Goal: Task Accomplishment & Management: Manage account settings

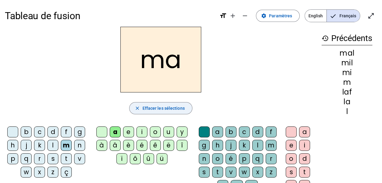
click at [169, 110] on span "Effacer les sélections" at bounding box center [163, 108] width 42 height 7
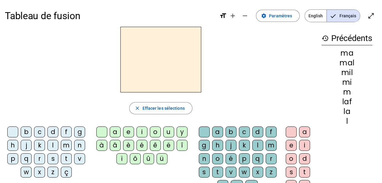
click at [29, 132] on div "b" at bounding box center [26, 131] width 11 height 11
click at [169, 131] on div "u" at bounding box center [168, 131] width 11 height 11
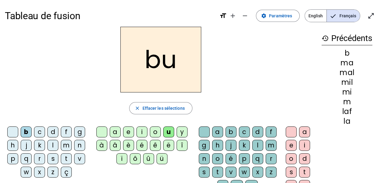
click at [304, 171] on div "t" at bounding box center [304, 172] width 11 height 11
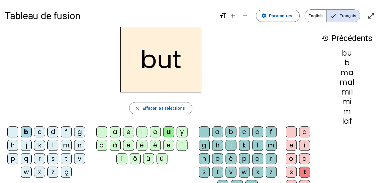
click at [304, 171] on div "t" at bounding box center [304, 172] width 11 height 11
click at [216, 170] on div "t" at bounding box center [217, 172] width 11 height 11
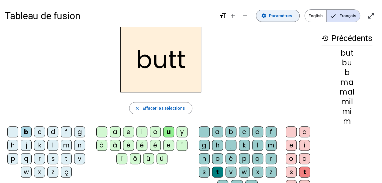
click at [284, 15] on span "Paramètres" at bounding box center [280, 15] width 23 height 7
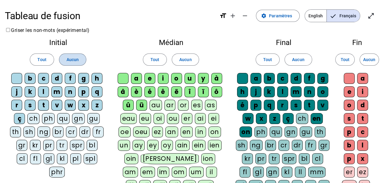
click at [80, 63] on span at bounding box center [72, 59] width 27 height 15
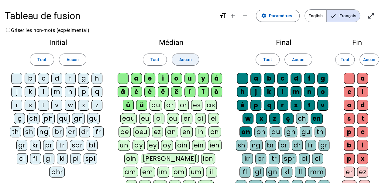
click at [192, 63] on span at bounding box center [185, 59] width 27 height 15
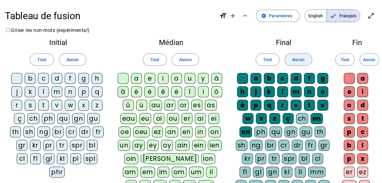
click at [292, 61] on span "Aucun" at bounding box center [298, 59] width 12 height 7
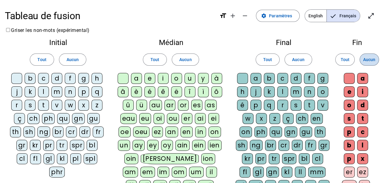
click at [377, 61] on span at bounding box center [369, 59] width 19 height 15
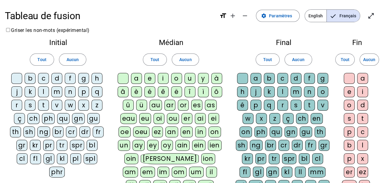
click at [29, 77] on div "b" at bounding box center [30, 78] width 11 height 11
click at [69, 77] on div "f" at bounding box center [70, 78] width 11 height 11
click at [75, 91] on div "n" at bounding box center [70, 91] width 11 height 11
click at [100, 103] on div "z" at bounding box center [96, 105] width 11 height 11
click at [176, 79] on div "o" at bounding box center [176, 78] width 11 height 11
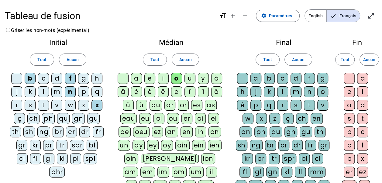
click at [260, 77] on div "a" at bounding box center [255, 78] width 11 height 11
click at [244, 102] on div "é" at bounding box center [242, 105] width 11 height 11
click at [321, 90] on div "o" at bounding box center [322, 91] width 11 height 11
click at [284, 105] on div "r" at bounding box center [282, 105] width 11 height 11
click at [256, 118] on div "x" at bounding box center [261, 118] width 11 height 11
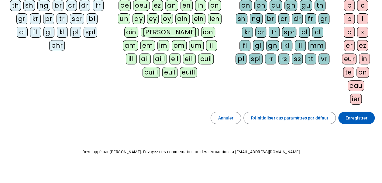
scroll to position [129, 0]
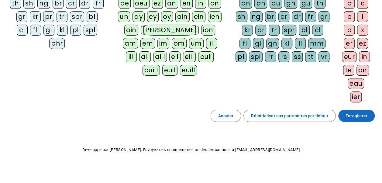
click at [353, 115] on span "Enregistrer" at bounding box center [357, 115] width 22 height 7
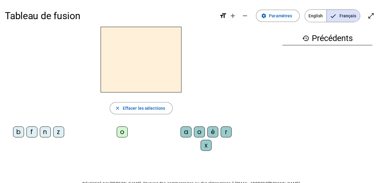
click at [61, 131] on div "z" at bounding box center [58, 131] width 11 height 11
click at [122, 129] on div "o" at bounding box center [122, 131] width 11 height 11
click at [199, 129] on div "o" at bounding box center [199, 131] width 11 height 11
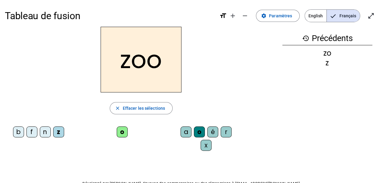
click at [214, 132] on div "é" at bounding box center [212, 131] width 11 height 11
click at [47, 132] on div "n" at bounding box center [45, 131] width 11 height 11
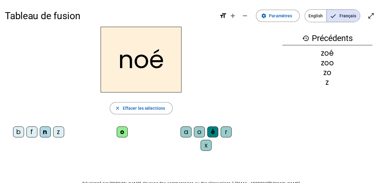
click at [181, 133] on div "a" at bounding box center [186, 131] width 11 height 11
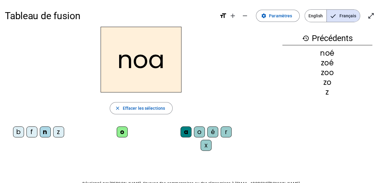
click at [22, 131] on div "b" at bounding box center [18, 131] width 11 height 11
click at [203, 146] on div "x" at bounding box center [206, 145] width 11 height 11
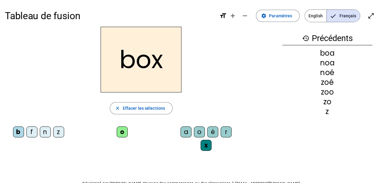
click at [36, 132] on div "f" at bounding box center [31, 131] width 11 height 11
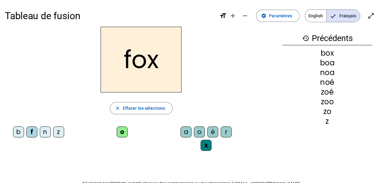
click at [227, 130] on div "r" at bounding box center [226, 131] width 11 height 11
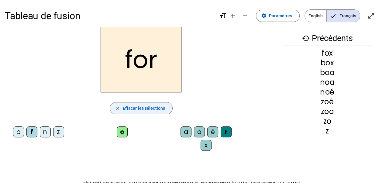
click at [146, 108] on span "Effacer les sélections" at bounding box center [144, 108] width 42 height 7
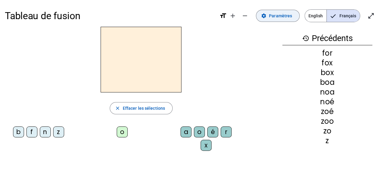
click at [285, 16] on span "Paramètres" at bounding box center [280, 15] width 23 height 7
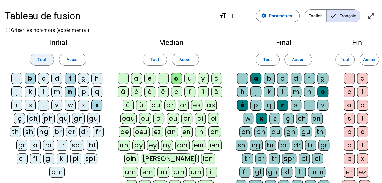
click at [41, 60] on span "Tout" at bounding box center [41, 59] width 9 height 7
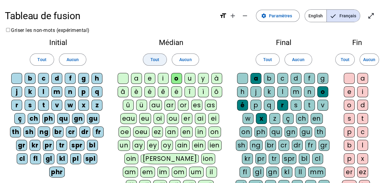
click at [150, 61] on span "Tout" at bounding box center [154, 59] width 9 height 7
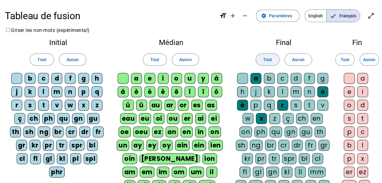
click at [260, 59] on span at bounding box center [267, 59] width 23 height 15
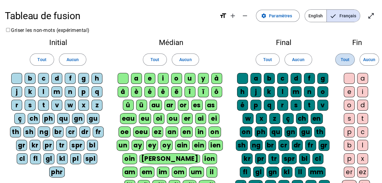
click at [343, 56] on span "Tout" at bounding box center [344, 59] width 9 height 7
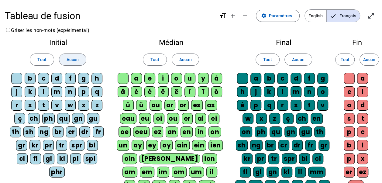
click at [81, 59] on span at bounding box center [72, 59] width 27 height 15
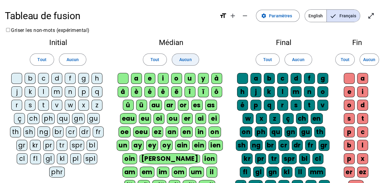
click at [192, 58] on span at bounding box center [185, 59] width 27 height 15
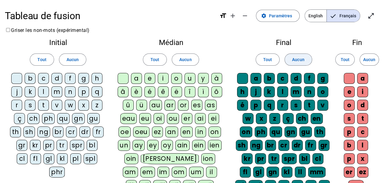
click at [305, 60] on span at bounding box center [298, 59] width 27 height 15
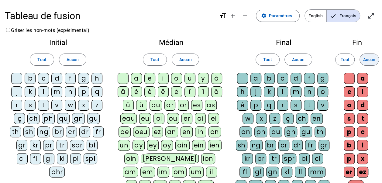
click at [364, 60] on span "Aucun" at bounding box center [369, 59] width 12 height 7
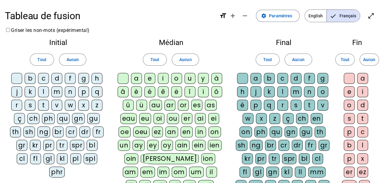
click at [30, 79] on div "b" at bounding box center [30, 78] width 11 height 11
click at [57, 79] on div "d" at bounding box center [56, 78] width 11 height 11
click at [18, 94] on div "j" at bounding box center [16, 91] width 11 height 11
click at [48, 92] on div "l" at bounding box center [43, 91] width 11 height 11
click at [59, 91] on div "m" at bounding box center [56, 91] width 11 height 11
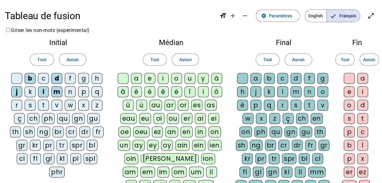
click at [71, 91] on div "n" at bounding box center [70, 91] width 11 height 11
click at [81, 92] on div "p" at bounding box center [83, 91] width 11 height 11
click at [29, 104] on div "s" at bounding box center [30, 105] width 11 height 11
click at [43, 105] on div "t" at bounding box center [43, 105] width 11 height 11
click at [58, 104] on div "v" at bounding box center [56, 105] width 11 height 11
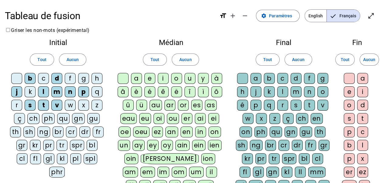
click at [139, 78] on div "a" at bounding box center [136, 78] width 11 height 11
click at [150, 78] on div "e" at bounding box center [149, 78] width 11 height 11
click at [188, 78] on div "u" at bounding box center [189, 78] width 11 height 11
click at [279, 78] on div "c" at bounding box center [282, 78] width 11 height 11
click at [352, 106] on div "o" at bounding box center [349, 105] width 11 height 11
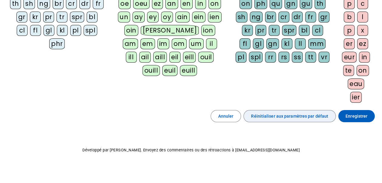
scroll to position [129, 0]
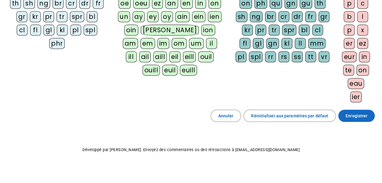
click at [359, 112] on span "Enregistrer" at bounding box center [357, 115] width 22 height 7
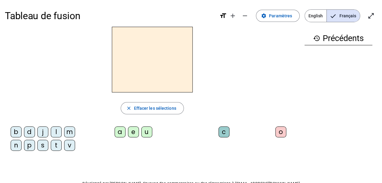
drag, startPoint x: 43, startPoint y: 129, endPoint x: 76, endPoint y: 129, distance: 32.8
click at [48, 129] on letter-bubble "j" at bounding box center [43, 132] width 13 height 13
click at [133, 132] on div "e" at bounding box center [133, 131] width 11 height 11
click at [27, 133] on div "d" at bounding box center [29, 131] width 11 height 11
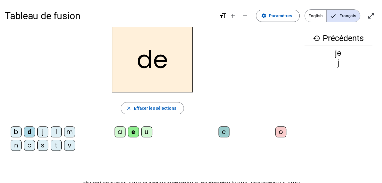
click at [72, 130] on div "m" at bounding box center [69, 131] width 11 height 11
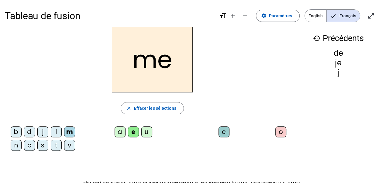
click at [18, 143] on div "n" at bounding box center [16, 145] width 11 height 11
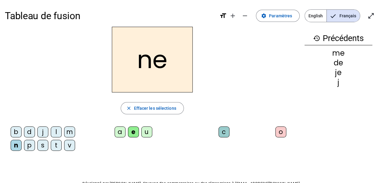
click at [59, 132] on div "l" at bounding box center [56, 131] width 11 height 11
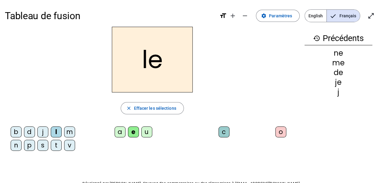
click at [145, 131] on div "u" at bounding box center [146, 131] width 11 height 11
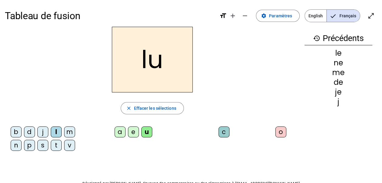
click at [75, 145] on letter-bubble "v" at bounding box center [70, 146] width 13 height 13
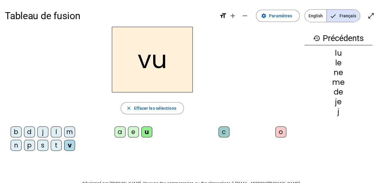
click at [21, 131] on div "b" at bounding box center [16, 131] width 11 height 11
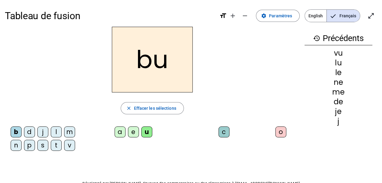
click at [30, 145] on div "p" at bounding box center [29, 145] width 11 height 11
click at [44, 144] on div "s" at bounding box center [42, 145] width 11 height 11
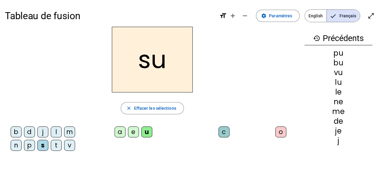
click at [117, 131] on div "a" at bounding box center [120, 131] width 11 height 11
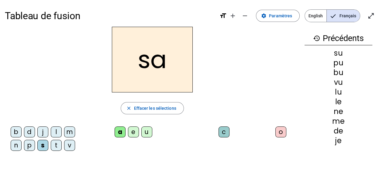
click at [55, 132] on div "l" at bounding box center [56, 131] width 11 height 11
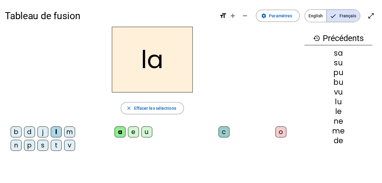
click at [223, 132] on div "c" at bounding box center [223, 131] width 11 height 11
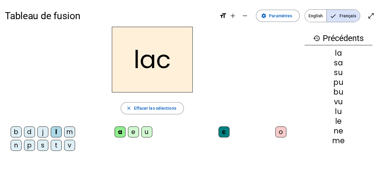
click at [44, 144] on div "s" at bounding box center [42, 145] width 11 height 11
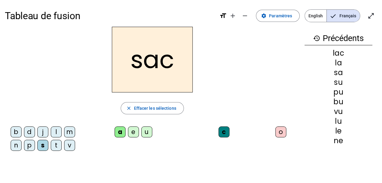
click at [57, 144] on div "t" at bounding box center [56, 145] width 11 height 11
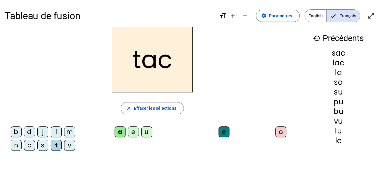
click at [280, 133] on div "o" at bounding box center [280, 131] width 11 height 11
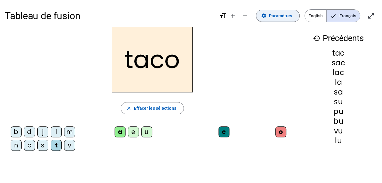
click at [278, 17] on span "Paramètres" at bounding box center [280, 15] width 23 height 7
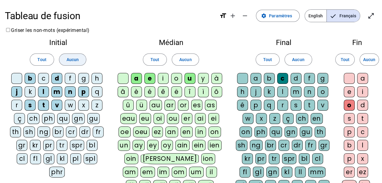
click at [69, 63] on span "Aucun" at bounding box center [73, 59] width 12 height 7
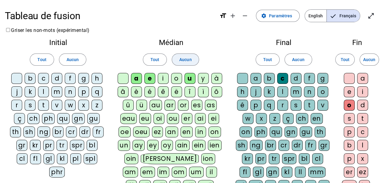
click at [181, 56] on span "Aucun" at bounding box center [185, 59] width 12 height 7
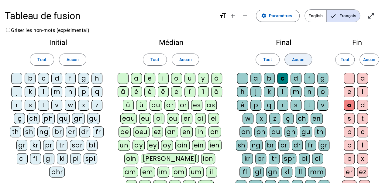
click at [308, 61] on span at bounding box center [298, 59] width 27 height 15
click at [372, 61] on span "Aucun" at bounding box center [369, 59] width 12 height 7
click at [34, 79] on div "b" at bounding box center [30, 78] width 11 height 11
drag, startPoint x: 59, startPoint y: 79, endPoint x: 0, endPoint y: 89, distance: 59.5
click at [57, 80] on div "d" at bounding box center [56, 78] width 11 height 11
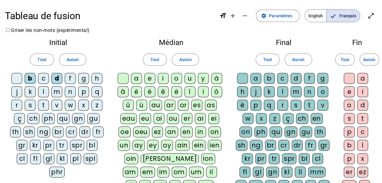
click at [13, 92] on div "j" at bounding box center [16, 91] width 11 height 11
click at [45, 90] on div "l" at bounding box center [43, 91] width 11 height 11
click at [59, 90] on div "m" at bounding box center [56, 91] width 11 height 11
click at [69, 90] on div "n" at bounding box center [70, 91] width 11 height 11
click at [83, 91] on div "p" at bounding box center [83, 91] width 11 height 11
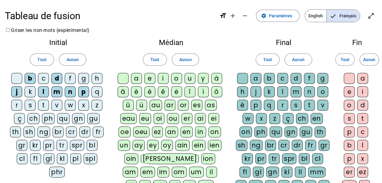
drag, startPoint x: 31, startPoint y: 106, endPoint x: 50, endPoint y: 104, distance: 19.3
click at [31, 106] on div "s" at bounding box center [30, 105] width 11 height 11
click at [50, 104] on letter-bubble "t" at bounding box center [44, 106] width 13 height 13
click at [138, 78] on div "a" at bounding box center [136, 78] width 11 height 11
click at [147, 78] on div "e" at bounding box center [149, 78] width 11 height 11
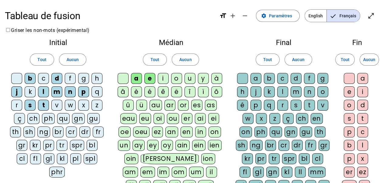
click at [164, 78] on div "i" at bounding box center [163, 78] width 11 height 11
click at [192, 77] on div "u" at bounding box center [189, 78] width 11 height 11
click at [241, 82] on div at bounding box center [242, 78] width 11 height 11
click at [279, 92] on div "l" at bounding box center [282, 91] width 11 height 11
click at [283, 106] on div "r" at bounding box center [282, 105] width 11 height 11
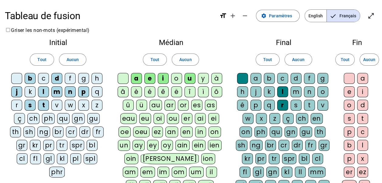
click at [346, 105] on div "o" at bounding box center [349, 105] width 11 height 11
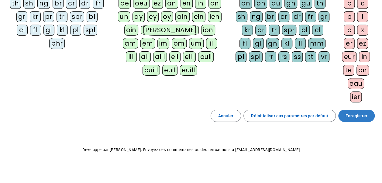
click at [355, 112] on span "Enregistrer" at bounding box center [357, 115] width 22 height 7
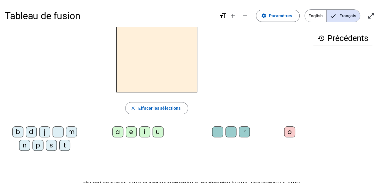
click at [39, 143] on div "p" at bounding box center [38, 145] width 11 height 11
click at [159, 129] on div "u" at bounding box center [158, 131] width 11 height 11
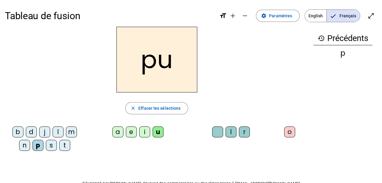
click at [242, 131] on div "r" at bounding box center [244, 131] width 11 height 11
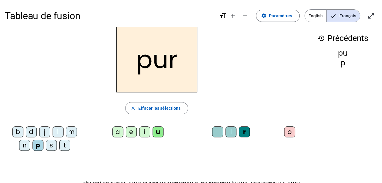
click at [67, 134] on div "m" at bounding box center [71, 131] width 11 height 11
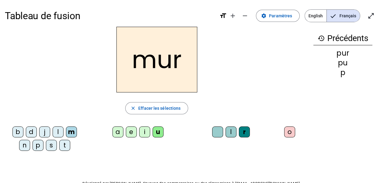
click at [31, 134] on div "d" at bounding box center [31, 131] width 11 height 11
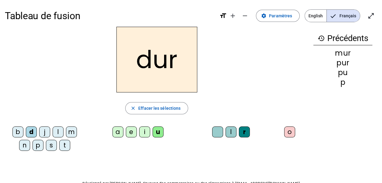
click at [214, 132] on div at bounding box center [217, 131] width 11 height 11
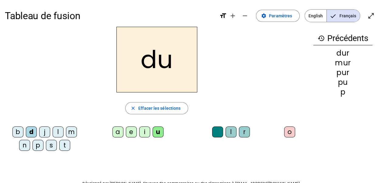
click at [14, 131] on div "b" at bounding box center [17, 131] width 11 height 11
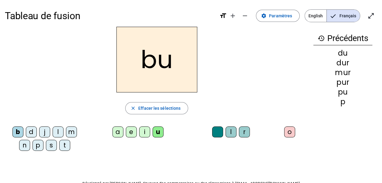
click at [57, 131] on div "l" at bounding box center [58, 131] width 11 height 11
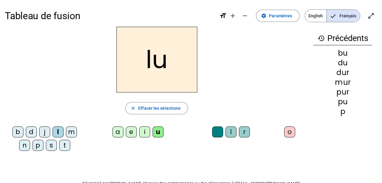
click at [115, 132] on div "a" at bounding box center [117, 131] width 11 height 11
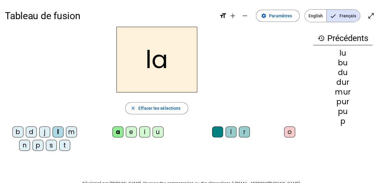
click at [74, 132] on div "m" at bounding box center [71, 131] width 11 height 11
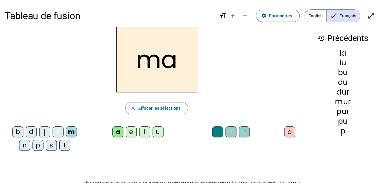
click at [131, 131] on div "e" at bounding box center [131, 131] width 11 height 11
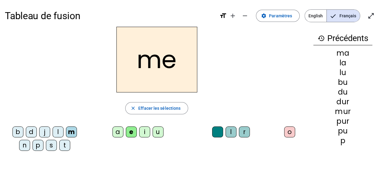
click at [43, 131] on div "j" at bounding box center [44, 131] width 11 height 11
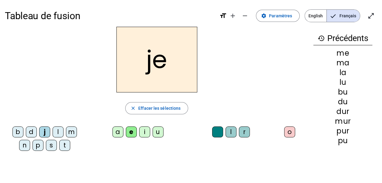
click at [30, 131] on div "d" at bounding box center [31, 131] width 11 height 11
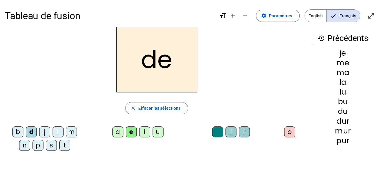
click at [63, 145] on div "t" at bounding box center [64, 145] width 11 height 11
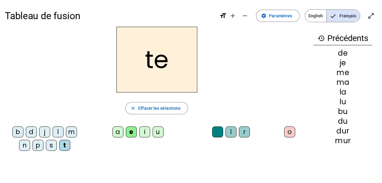
click at [27, 143] on div "n" at bounding box center [24, 145] width 11 height 11
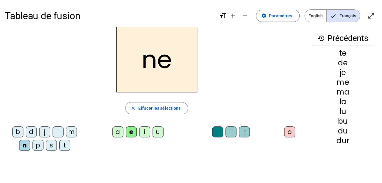
click at [146, 129] on div "i" at bounding box center [144, 131] width 11 height 11
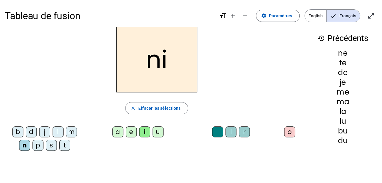
click at [52, 146] on div "s" at bounding box center [51, 145] width 11 height 11
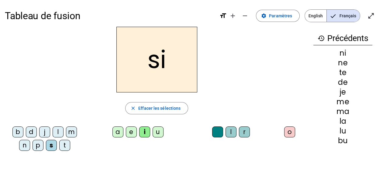
click at [228, 134] on div "l" at bounding box center [230, 131] width 11 height 11
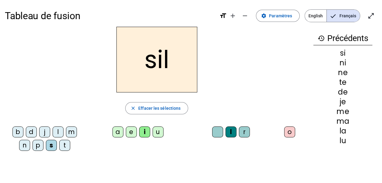
click at [285, 131] on div "o" at bounding box center [289, 131] width 11 height 11
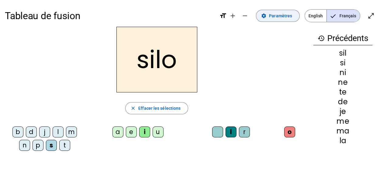
click at [295, 16] on span at bounding box center [277, 16] width 43 height 15
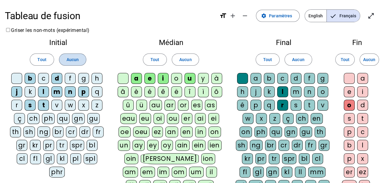
click at [83, 59] on span at bounding box center [72, 59] width 27 height 15
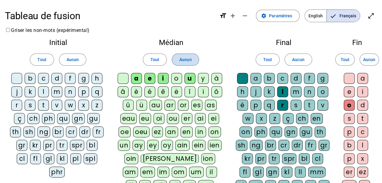
click at [187, 61] on span "Aucun" at bounding box center [185, 59] width 12 height 7
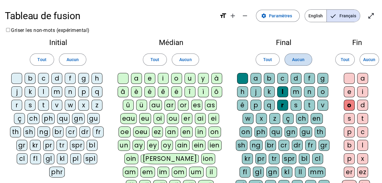
click at [304, 60] on span "Aucun" at bounding box center [298, 59] width 12 height 7
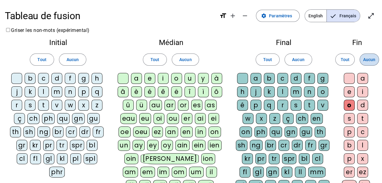
click at [369, 59] on span "Aucun" at bounding box center [369, 59] width 12 height 7
click at [21, 76] on div at bounding box center [16, 78] width 11 height 11
click at [43, 92] on div "l" at bounding box center [43, 91] width 11 height 11
click at [57, 92] on div "m" at bounding box center [56, 91] width 11 height 11
click at [71, 92] on div "n" at bounding box center [70, 91] width 11 height 11
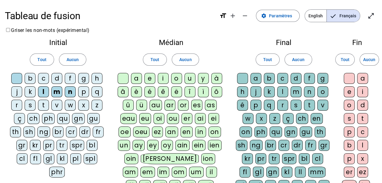
click at [86, 89] on div "p" at bounding box center [83, 91] width 11 height 11
click at [32, 106] on div "s" at bounding box center [30, 105] width 11 height 11
click at [137, 79] on div "a" at bounding box center [136, 78] width 11 height 11
click at [129, 92] on div "â" at bounding box center [123, 91] width 11 height 11
click at [172, 78] on div "o" at bounding box center [176, 78] width 11 height 11
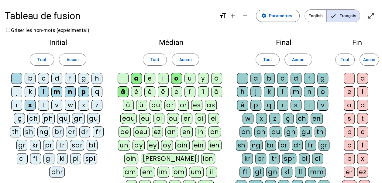
click at [187, 80] on div "u" at bounding box center [189, 78] width 11 height 11
click at [320, 75] on div "g" at bounding box center [322, 78] width 11 height 11
click at [297, 92] on div "m" at bounding box center [296, 91] width 11 height 11
click at [308, 91] on div "n" at bounding box center [309, 91] width 11 height 11
click at [352, 92] on div "e" at bounding box center [349, 91] width 11 height 11
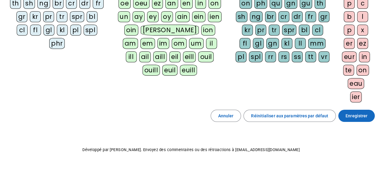
click at [363, 112] on span "Enregistrer" at bounding box center [357, 115] width 22 height 7
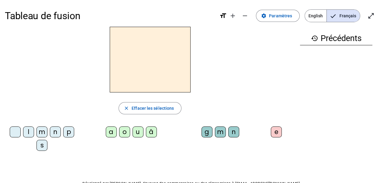
click at [155, 129] on div "â" at bounding box center [151, 131] width 11 height 11
click at [233, 131] on div "n" at bounding box center [233, 131] width 11 height 11
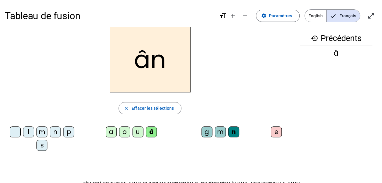
click at [274, 132] on div "e" at bounding box center [276, 131] width 11 height 11
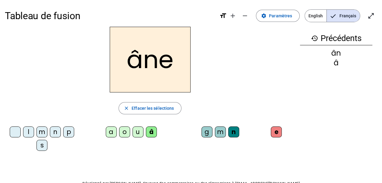
click at [221, 132] on div "m" at bounding box center [220, 131] width 11 height 11
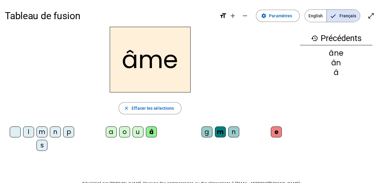
click at [206, 132] on div "g" at bounding box center [206, 131] width 11 height 11
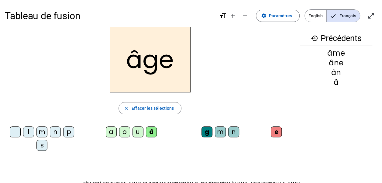
click at [70, 133] on div "p" at bounding box center [68, 131] width 11 height 11
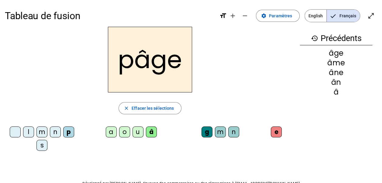
click at [44, 143] on div "s" at bounding box center [41, 145] width 11 height 11
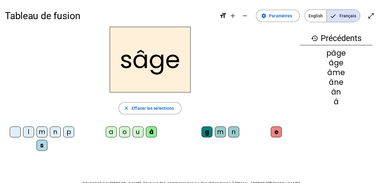
click at [337, 65] on div "âge" at bounding box center [336, 62] width 72 height 7
click at [55, 132] on div "n" at bounding box center [55, 131] width 11 height 11
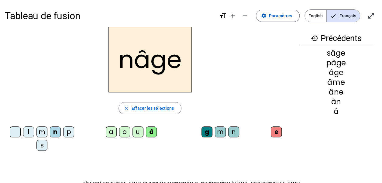
click at [42, 131] on div "m" at bounding box center [41, 131] width 11 height 11
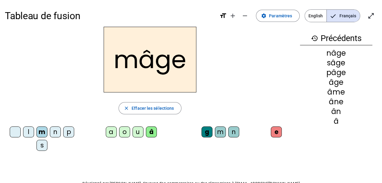
click at [137, 133] on div "u" at bounding box center [137, 131] width 11 height 11
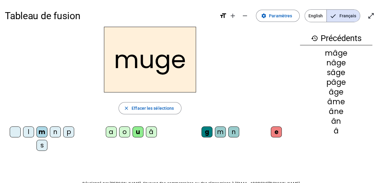
click at [25, 132] on div "l" at bounding box center [28, 131] width 11 height 11
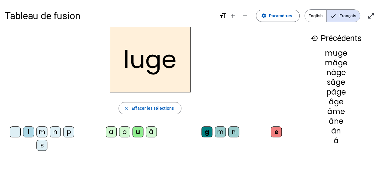
click at [122, 132] on div "o" at bounding box center [124, 131] width 11 height 11
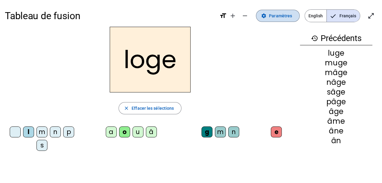
click at [289, 19] on span "Paramètres" at bounding box center [280, 15] width 23 height 7
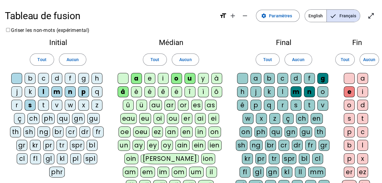
drag, startPoint x: 79, startPoint y: 58, endPoint x: 106, endPoint y: 59, distance: 27.7
click at [79, 58] on span at bounding box center [72, 59] width 27 height 15
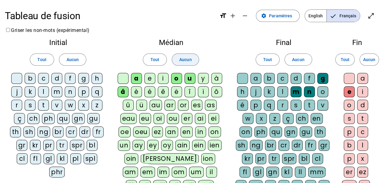
click at [190, 58] on span "Aucun" at bounding box center [185, 59] width 12 height 7
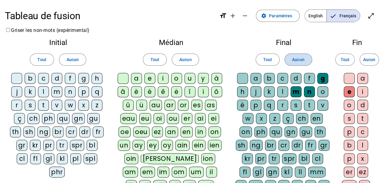
drag, startPoint x: 291, startPoint y: 59, endPoint x: 297, endPoint y: 59, distance: 6.1
click at [292, 59] on button "Aucun" at bounding box center [297, 59] width 27 height 12
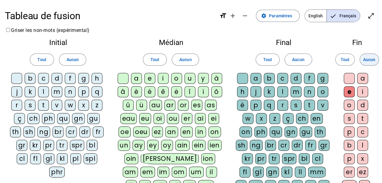
click at [373, 58] on span "Aucun" at bounding box center [369, 59] width 12 height 7
click at [33, 78] on div "b" at bounding box center [30, 78] width 11 height 11
click at [43, 78] on div "c" at bounding box center [43, 78] width 11 height 11
click at [44, 91] on div "l" at bounding box center [43, 91] width 11 height 11
click at [81, 91] on div "p" at bounding box center [83, 91] width 11 height 11
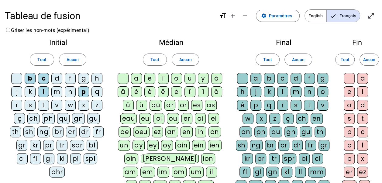
drag, startPoint x: 16, startPoint y: 105, endPoint x: 31, endPoint y: 105, distance: 15.5
click at [16, 105] on div "r" at bounding box center [16, 105] width 11 height 11
click at [32, 105] on div "s" at bounding box center [30, 105] width 11 height 11
click at [42, 104] on div "t" at bounding box center [43, 105] width 11 height 11
click at [137, 80] on div "a" at bounding box center [136, 78] width 11 height 11
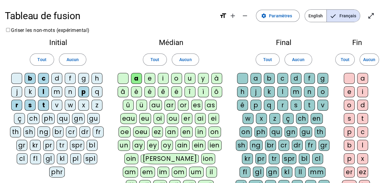
click at [162, 80] on div "i" at bounding box center [163, 78] width 11 height 11
click at [192, 79] on div "u" at bounding box center [189, 78] width 11 height 11
click at [246, 78] on div at bounding box center [242, 78] width 11 height 11
click at [321, 79] on div "g" at bounding box center [322, 78] width 11 height 11
click at [297, 105] on div "s" at bounding box center [296, 105] width 11 height 11
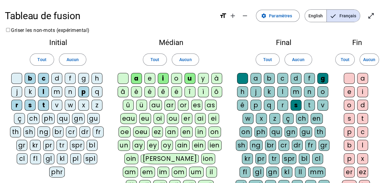
click at [308, 105] on div "t" at bounding box center [309, 105] width 11 height 11
click at [317, 105] on div "v" at bounding box center [322, 105] width 11 height 11
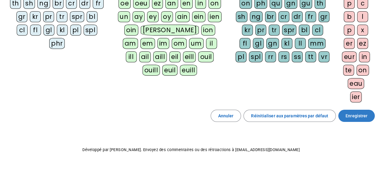
click at [354, 117] on span at bounding box center [356, 115] width 36 height 15
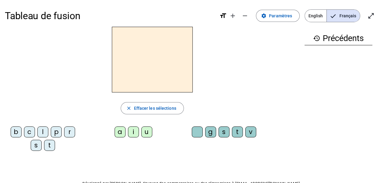
drag, startPoint x: 42, startPoint y: 130, endPoint x: 102, endPoint y: 132, distance: 59.9
click at [42, 130] on div "l" at bounding box center [42, 131] width 11 height 11
click at [120, 129] on div "a" at bounding box center [120, 131] width 11 height 11
click at [53, 146] on div "t" at bounding box center [49, 145] width 11 height 11
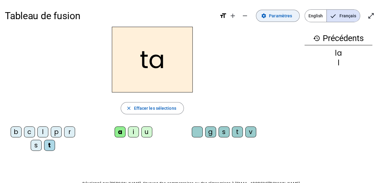
click at [277, 18] on span "Paramètres" at bounding box center [280, 15] width 23 height 7
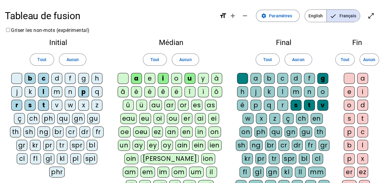
click at [283, 106] on div "r" at bounding box center [282, 105] width 11 height 11
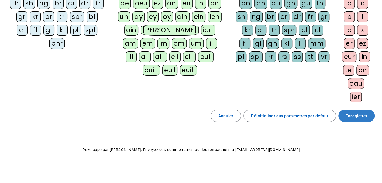
click at [363, 114] on span "Enregistrer" at bounding box center [357, 115] width 22 height 7
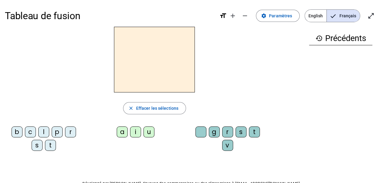
drag, startPoint x: 47, startPoint y: 131, endPoint x: 120, endPoint y: 130, distance: 73.5
click at [47, 131] on div "l" at bounding box center [43, 131] width 11 height 11
click at [120, 130] on div "a" at bounding box center [122, 131] width 11 height 11
click at [51, 144] on div "t" at bounding box center [50, 145] width 11 height 11
click at [229, 130] on div "r" at bounding box center [227, 131] width 11 height 11
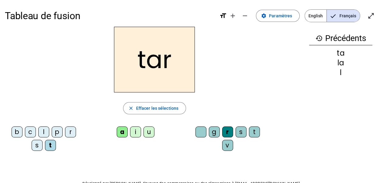
click at [31, 131] on div "c" at bounding box center [30, 131] width 11 height 11
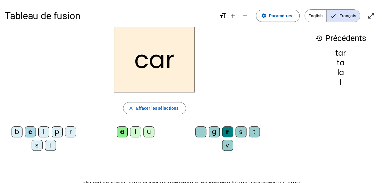
click at [15, 132] on div "b" at bounding box center [17, 131] width 11 height 11
click at [54, 132] on div "p" at bounding box center [57, 131] width 11 height 11
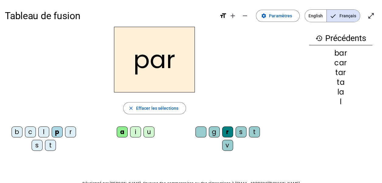
click at [149, 132] on div "u" at bounding box center [148, 131] width 11 height 11
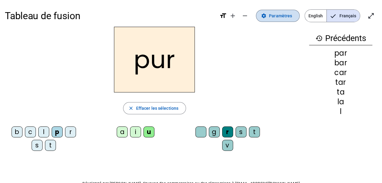
click at [266, 15] on mat-icon "settings" at bounding box center [263, 15] width 5 height 5
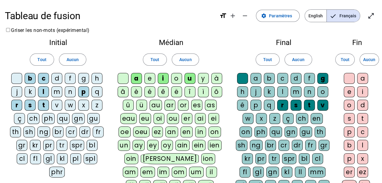
click at [60, 80] on div "d" at bounding box center [56, 78] width 11 height 11
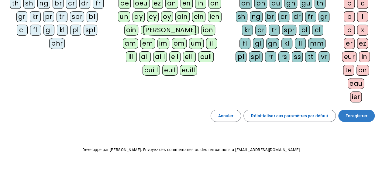
click at [360, 108] on span at bounding box center [356, 115] width 36 height 15
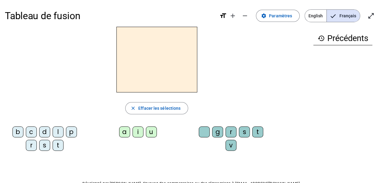
drag, startPoint x: 60, startPoint y: 132, endPoint x: 106, endPoint y: 131, distance: 45.6
click at [64, 131] on letter-bubble "l" at bounding box center [59, 132] width 13 height 13
click at [122, 132] on div "a" at bounding box center [124, 131] width 11 height 11
click at [59, 143] on div "t" at bounding box center [58, 145] width 11 height 11
click at [230, 129] on div "r" at bounding box center [230, 131] width 11 height 11
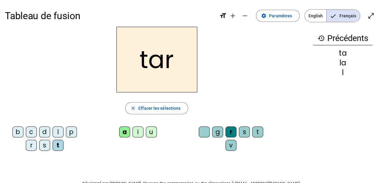
click at [33, 131] on div "c" at bounding box center [31, 131] width 11 height 11
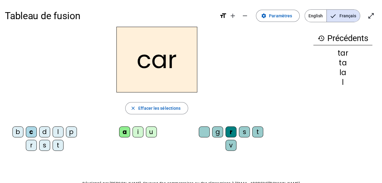
click at [16, 132] on div "b" at bounding box center [17, 131] width 11 height 11
click at [71, 133] on div "p" at bounding box center [71, 131] width 11 height 11
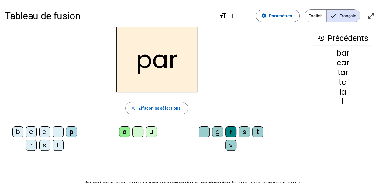
click at [151, 132] on div "u" at bounding box center [151, 131] width 11 height 11
click at [47, 130] on div "d" at bounding box center [44, 131] width 11 height 11
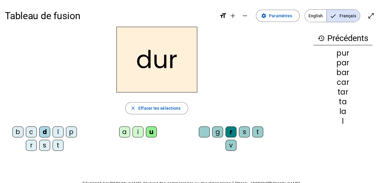
click at [43, 145] on div "s" at bounding box center [44, 145] width 11 height 11
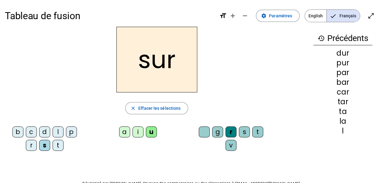
click at [202, 131] on div at bounding box center [204, 131] width 11 height 11
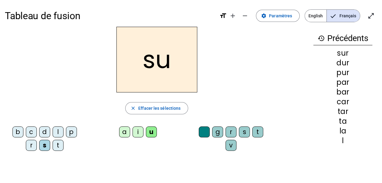
click at [125, 132] on div "a" at bounding box center [124, 131] width 11 height 11
click at [139, 131] on div "i" at bounding box center [137, 131] width 11 height 11
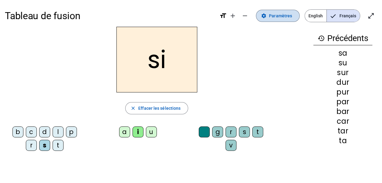
click at [278, 18] on span "Paramètres" at bounding box center [280, 15] width 23 height 7
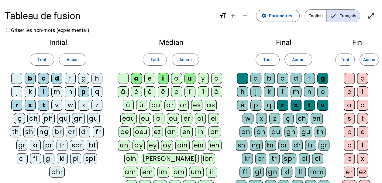
click at [282, 91] on div "l" at bounding box center [282, 91] width 11 height 11
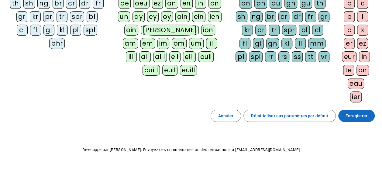
click at [351, 114] on span "Enregistrer" at bounding box center [357, 115] width 22 height 7
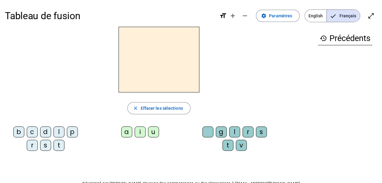
drag, startPoint x: 46, startPoint y: 140, endPoint x: 80, endPoint y: 140, distance: 34.0
click at [46, 140] on div "s" at bounding box center [45, 145] width 11 height 11
click at [139, 130] on div "i" at bounding box center [140, 131] width 11 height 11
click at [235, 132] on div "l" at bounding box center [234, 131] width 11 height 11
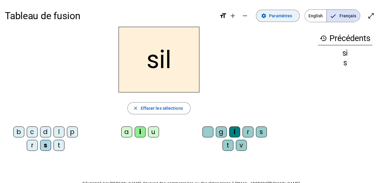
click at [282, 18] on span "Paramètres" at bounding box center [280, 15] width 23 height 7
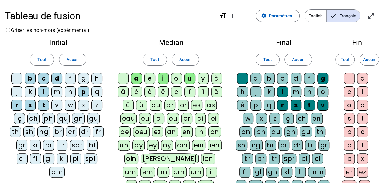
click at [59, 90] on div "m" at bounding box center [56, 91] width 11 height 11
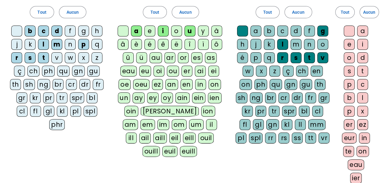
scroll to position [122, 0]
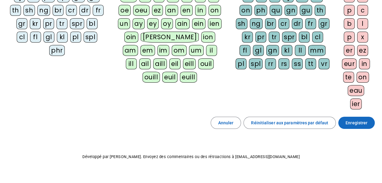
click at [360, 119] on span "Enregistrer" at bounding box center [357, 122] width 22 height 7
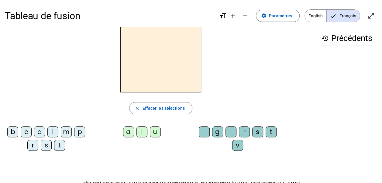
click at [65, 133] on div "m" at bounding box center [66, 131] width 11 height 11
click at [141, 132] on div "i" at bounding box center [141, 131] width 11 height 11
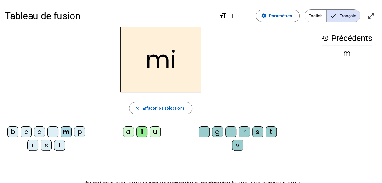
click at [230, 134] on div "l" at bounding box center [230, 131] width 11 height 11
click at [28, 131] on div "c" at bounding box center [26, 131] width 11 height 11
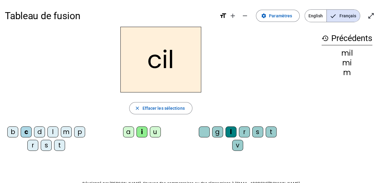
click at [45, 143] on div "s" at bounding box center [46, 145] width 11 height 11
